Goal: Transaction & Acquisition: Purchase product/service

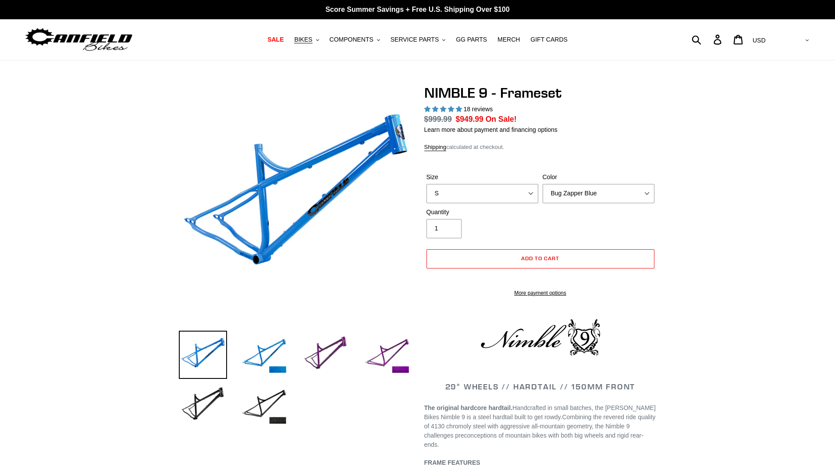
select select "highest-rating"
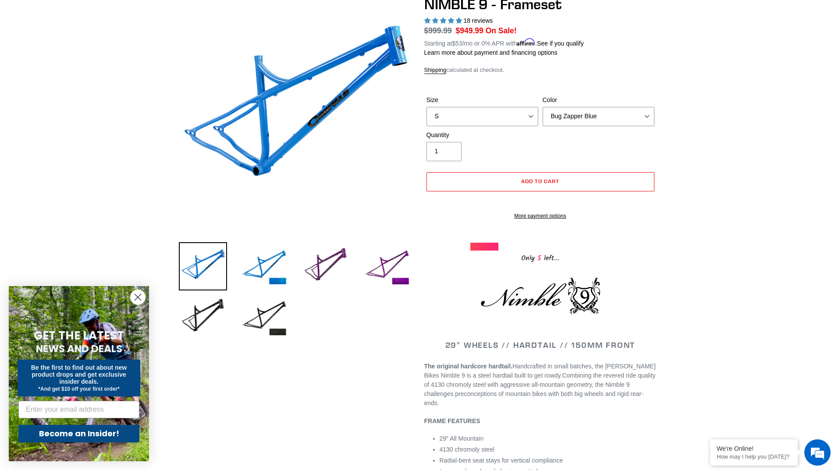
scroll to position [88, 0]
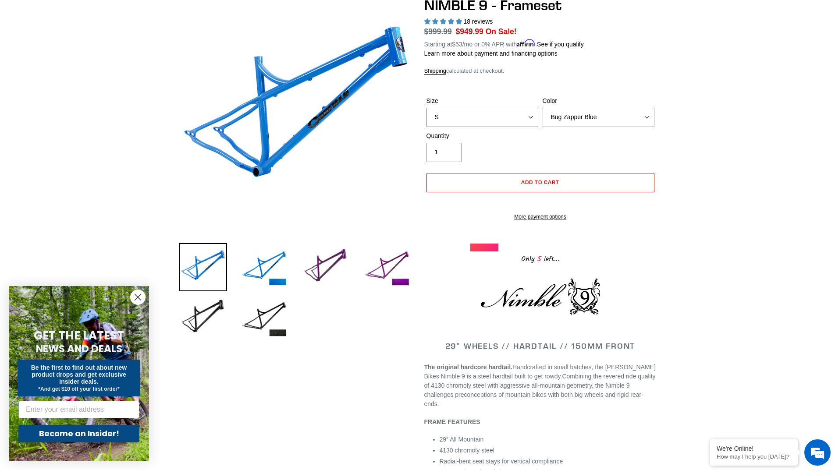
click at [489, 117] on select "S M L XL" at bounding box center [482, 117] width 112 height 19
select select "L"
click at [426, 108] on select "S M L XL" at bounding box center [482, 117] width 112 height 19
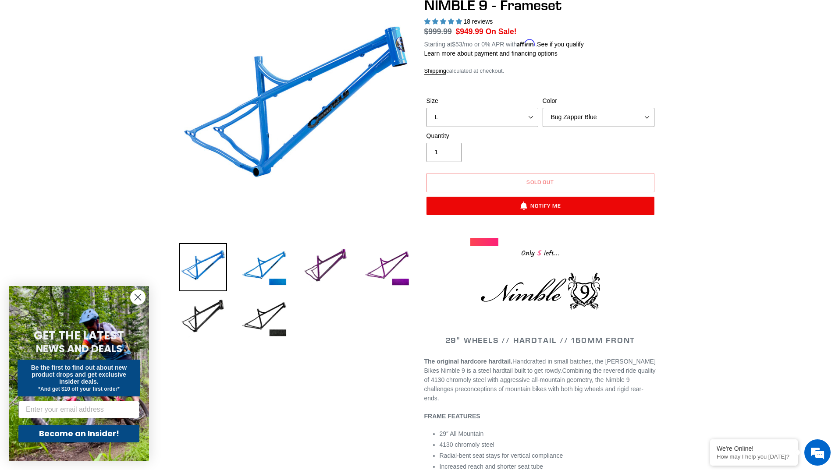
click at [582, 115] on select "Bug Zapper Blue Purple Haze -Sold Out Galaxy Black" at bounding box center [598, 117] width 112 height 19
click at [542, 108] on select "Bug Zapper Blue Purple Haze -Sold Out Galaxy Black" at bounding box center [598, 117] width 112 height 19
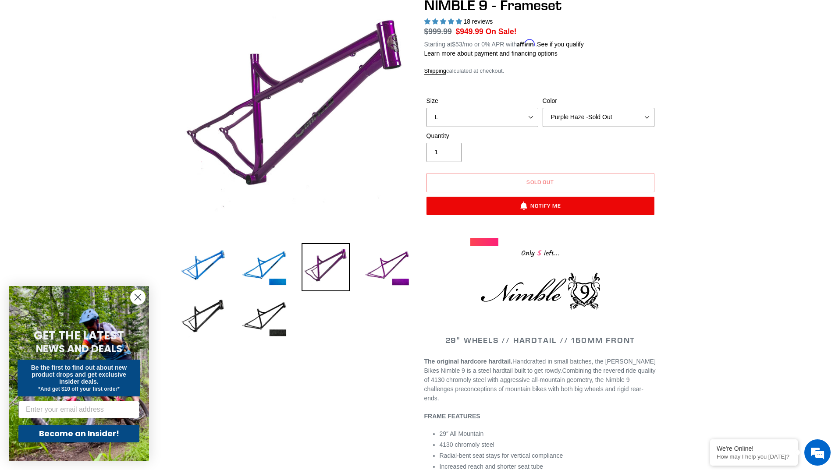
drag, startPoint x: 576, startPoint y: 119, endPoint x: 579, endPoint y: 130, distance: 11.1
click at [579, 130] on div "Size S M L XL Color Bug Zapper Blue Purple Haze -Sold Out Galaxy Black" at bounding box center [540, 113] width 232 height 35
select select "Galaxy Black"
click at [542, 108] on select "Bug Zapper Blue Purple Haze -Sold Out Galaxy Black" at bounding box center [598, 117] width 112 height 19
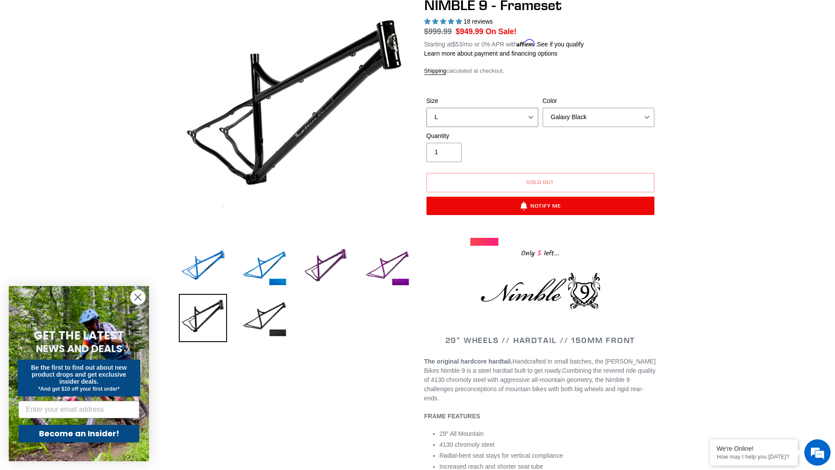
click at [533, 119] on select "S M L XL" at bounding box center [482, 117] width 112 height 19
click at [426, 108] on select "S M L XL" at bounding box center [482, 117] width 112 height 19
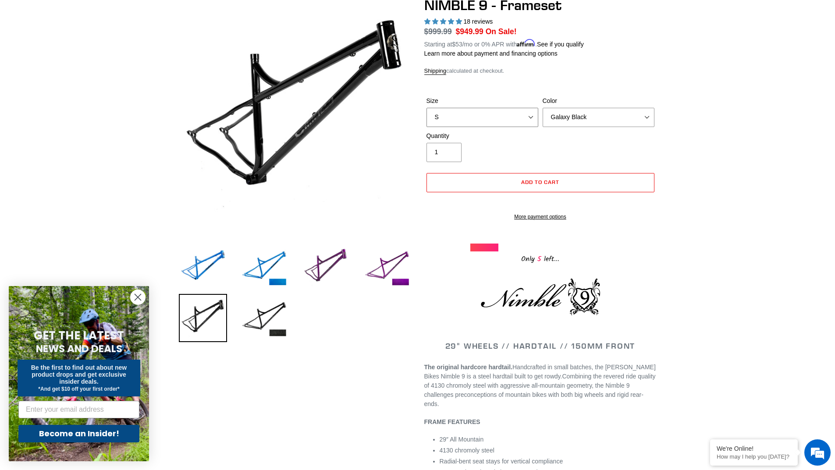
click at [509, 114] on select "S M L XL" at bounding box center [482, 117] width 112 height 19
click at [426, 108] on select "S M L XL" at bounding box center [482, 117] width 112 height 19
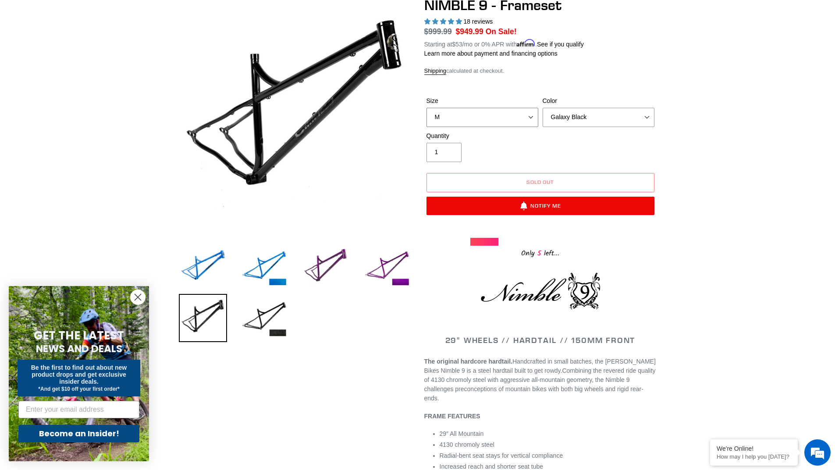
drag, startPoint x: 497, startPoint y: 114, endPoint x: 498, endPoint y: 126, distance: 12.3
click at [498, 126] on div "Size S M L XL Color Bug Zapper Blue Purple Haze -Sold Out Galaxy Black" at bounding box center [540, 113] width 232 height 35
select select "L"
click at [426, 108] on select "S M L XL" at bounding box center [482, 117] width 112 height 19
click at [488, 241] on div at bounding box center [484, 242] width 28 height 8
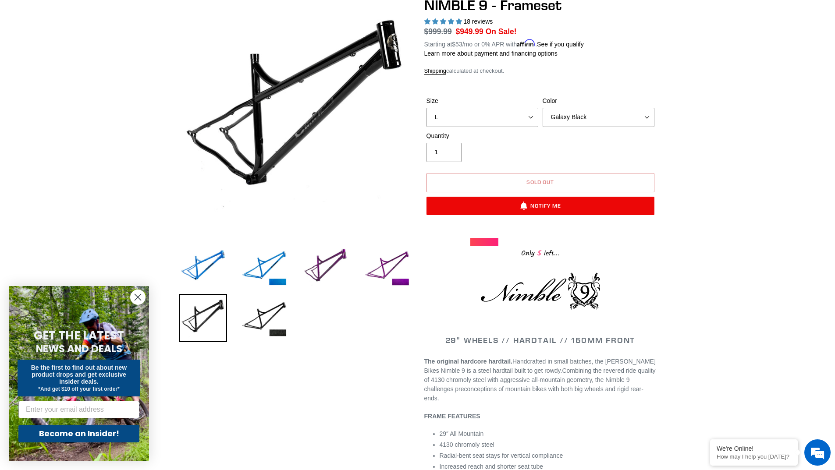
click at [544, 179] on span "Sold out" at bounding box center [540, 182] width 28 height 7
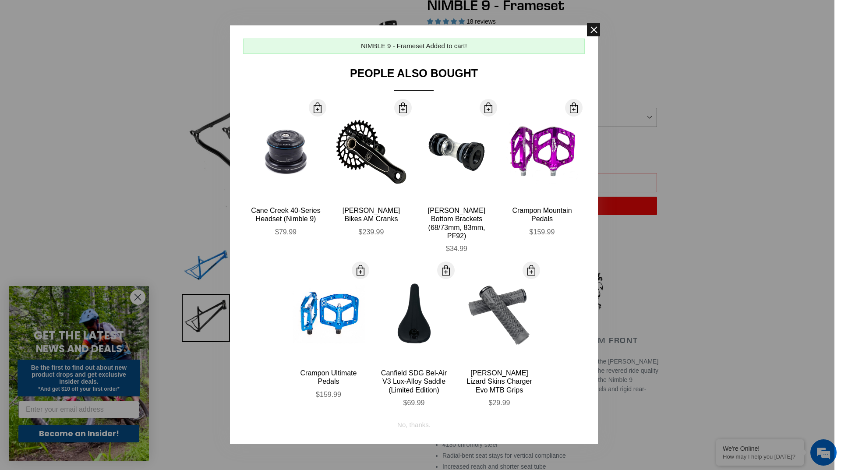
click at [594, 32] on span at bounding box center [593, 29] width 13 height 13
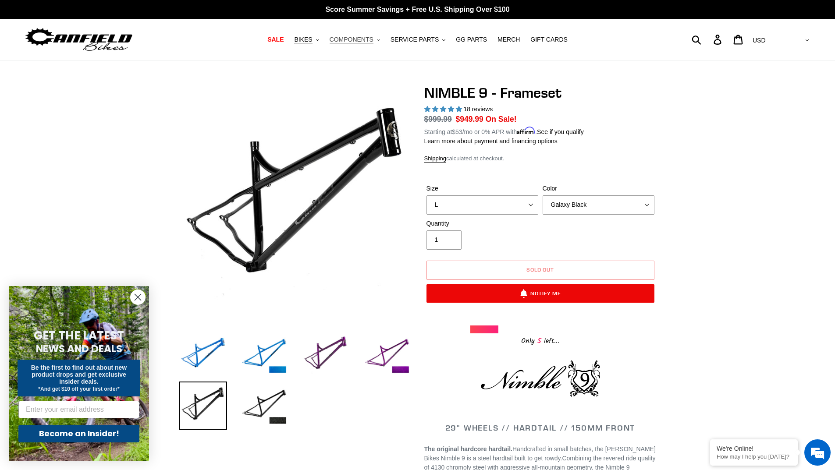
click at [361, 39] on span "COMPONENTS" at bounding box center [351, 39] width 44 height 7
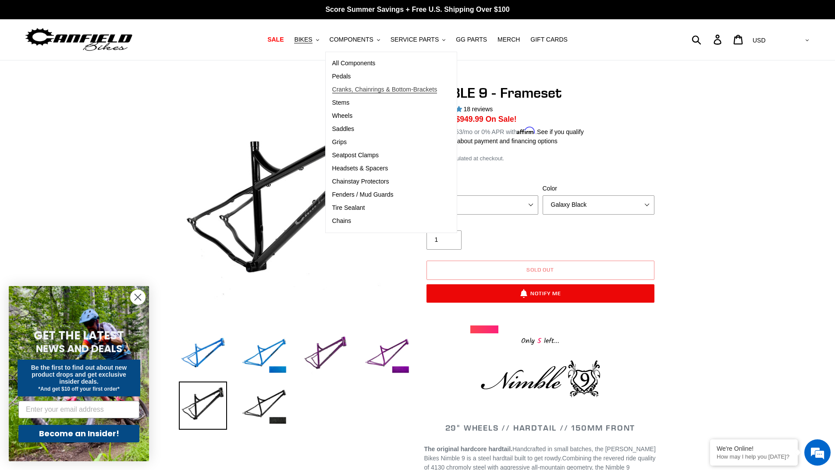
click at [362, 88] on span "Cranks, Chainrings & Bottom-Brackets" at bounding box center [384, 89] width 105 height 7
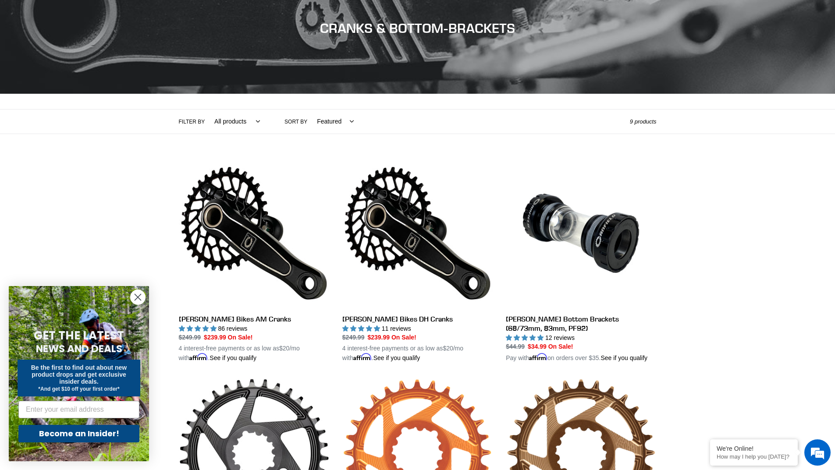
scroll to position [219, 0]
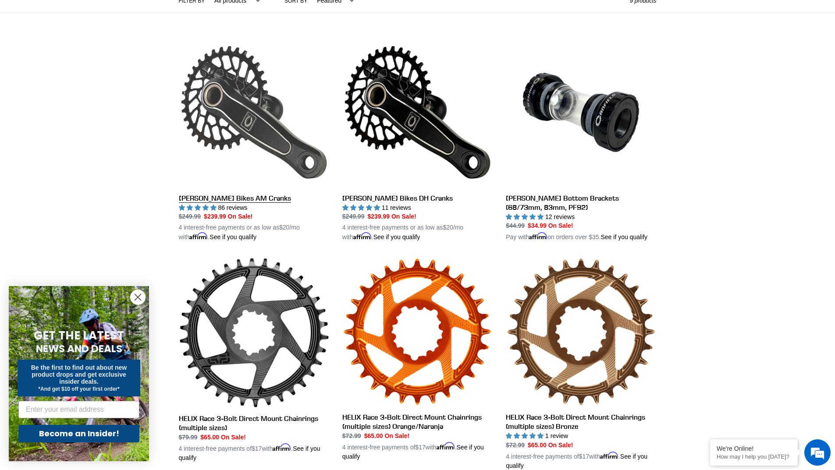
click at [234, 102] on link "[PERSON_NAME] Bikes AM Cranks" at bounding box center [254, 139] width 150 height 205
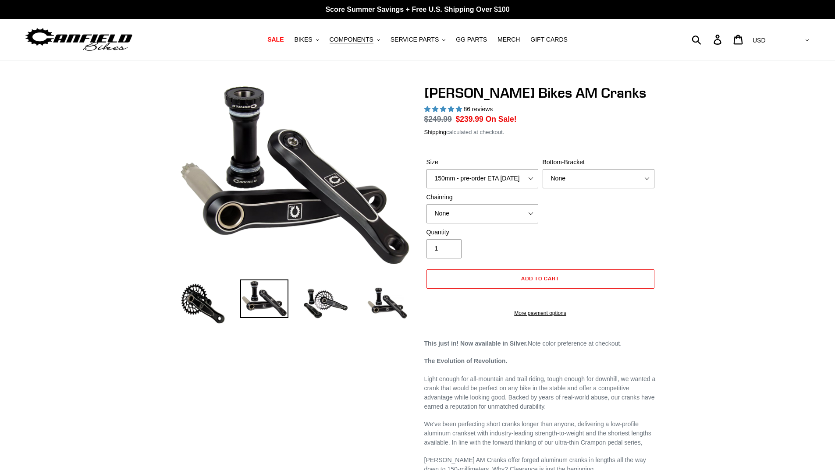
select select "highest-rating"
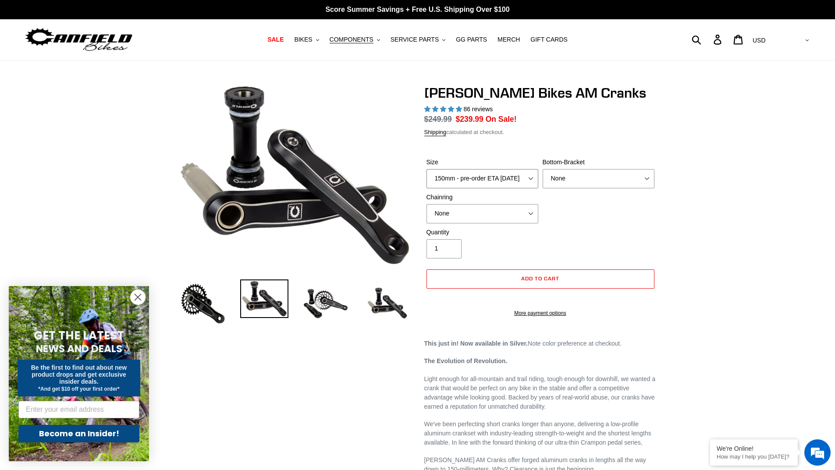
click at [502, 180] on select "150mm - pre-order ETA 9/30/25 155mm - pre-order ETA 9/30/25 160mm - pre-order E…" at bounding box center [482, 178] width 112 height 19
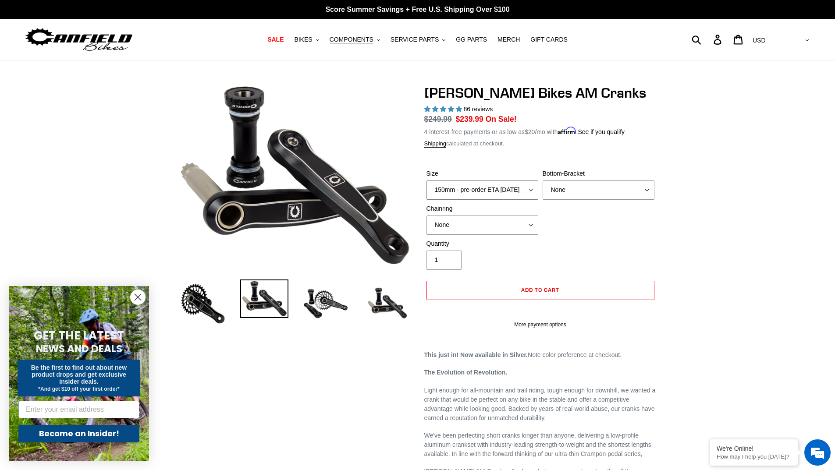
select select "165mm - pre-order ETA 9/30/25"
click at [426, 180] on select "150mm - pre-order ETA 9/30/25 155mm - pre-order ETA 9/30/25 160mm - pre-order E…" at bounding box center [482, 189] width 112 height 19
click at [619, 184] on select "None BSA Threaded 68/73mm Press Fit PF92" at bounding box center [598, 189] width 112 height 19
click at [511, 216] on select "None 30t Round (Boost 148) 30t Oval (Boost 148) 32t Round (Boost 148) 32t Oval …" at bounding box center [482, 225] width 112 height 19
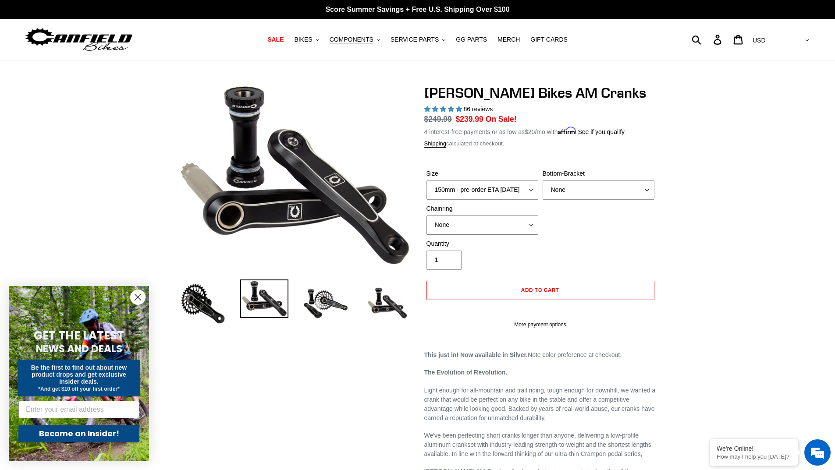
click at [511, 221] on select "None 30t Round (Boost 148) 30t Oval (Boost 148) 32t Round (Boost 148) 32t Oval …" at bounding box center [482, 225] width 112 height 19
click at [588, 190] on select "None BSA Threaded 68/73mm Press Fit PF92" at bounding box center [598, 189] width 112 height 19
drag, startPoint x: 588, startPoint y: 190, endPoint x: 572, endPoint y: 195, distance: 17.2
click at [588, 190] on select "None BSA Threaded 68/73mm Press Fit PF92" at bounding box center [598, 189] width 112 height 19
click at [469, 221] on select "None 30t Round (Boost 148) 30t Oval (Boost 148) 32t Round (Boost 148) 32t Oval …" at bounding box center [482, 225] width 112 height 19
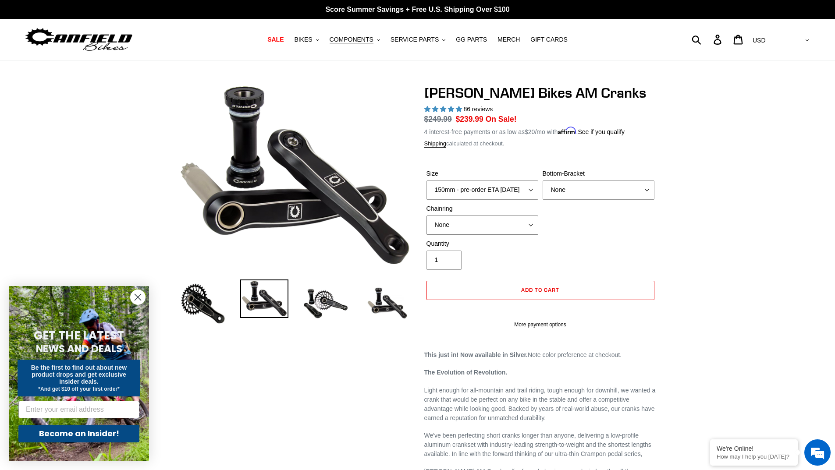
click at [469, 221] on select "None 30t Round (Boost 148) 30t Oval (Boost 148) 32t Round (Boost 148) 32t Oval …" at bounding box center [482, 225] width 112 height 19
click at [487, 187] on select "150mm - pre-order ETA 9/30/25 155mm - pre-order ETA 9/30/25 160mm - pre-order E…" at bounding box center [482, 189] width 112 height 19
